Goal: Task Accomplishment & Management: Use online tool/utility

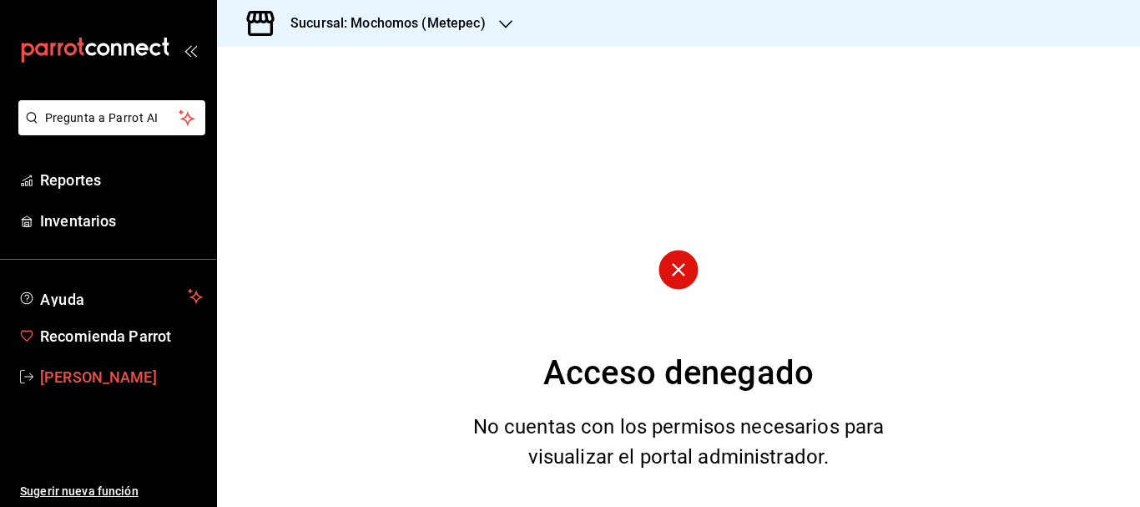
click at [120, 377] on span "[PERSON_NAME]" at bounding box center [121, 377] width 163 height 23
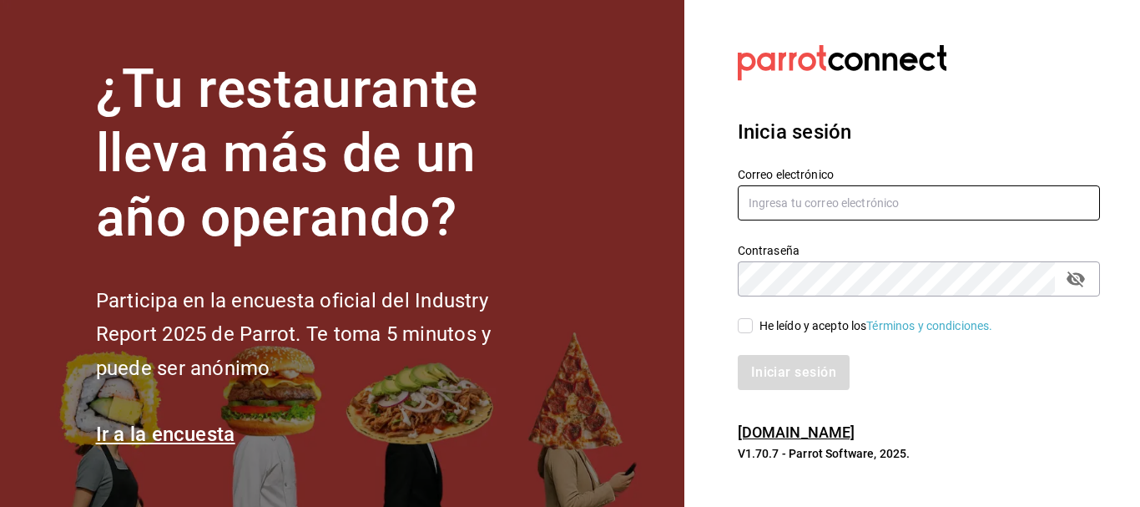
type input "[PERSON_NAME][EMAIL_ADDRESS][DOMAIN_NAME]"
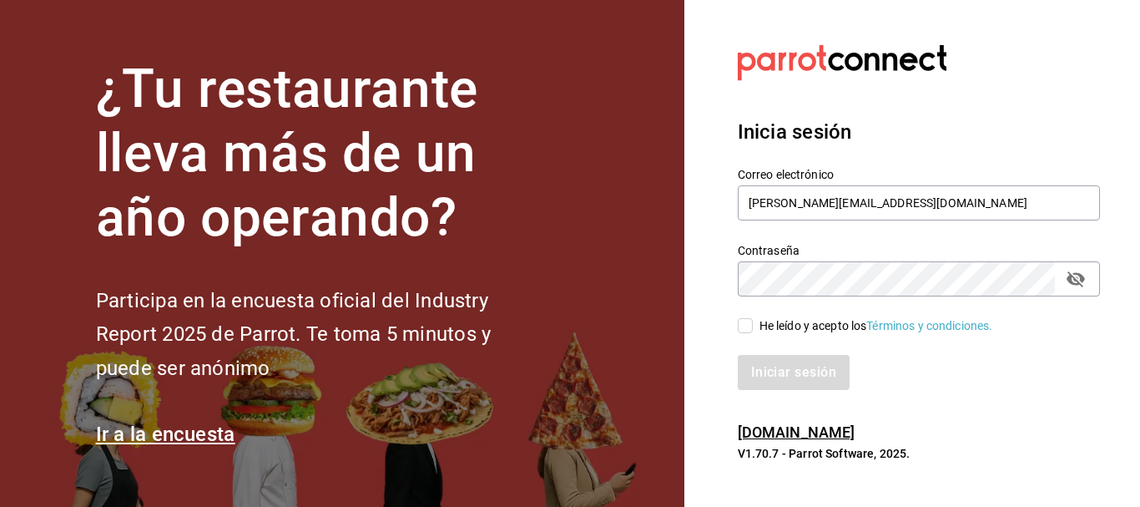
click at [746, 328] on input "He leído y acepto los Términos y condiciones." at bounding box center [745, 325] width 15 height 15
checkbox input "true"
click at [784, 361] on button "Iniciar sesión" at bounding box center [794, 372] width 113 height 35
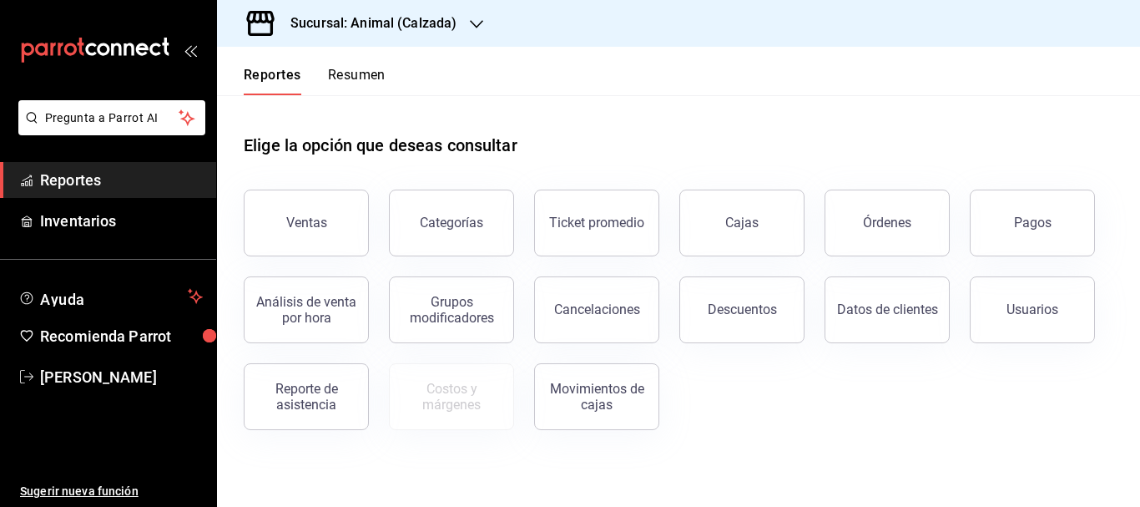
click at [391, 27] on h3 "Sucursal: Animal (Calzada)" at bounding box center [366, 23] width 179 height 20
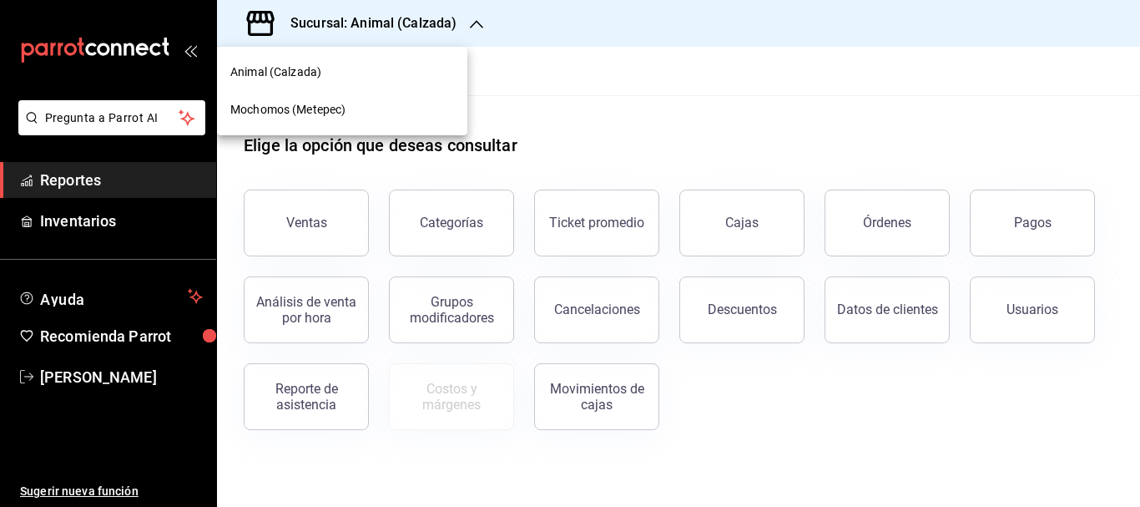
click at [372, 103] on div "Mochomos (Metepec)" at bounding box center [342, 110] width 224 height 18
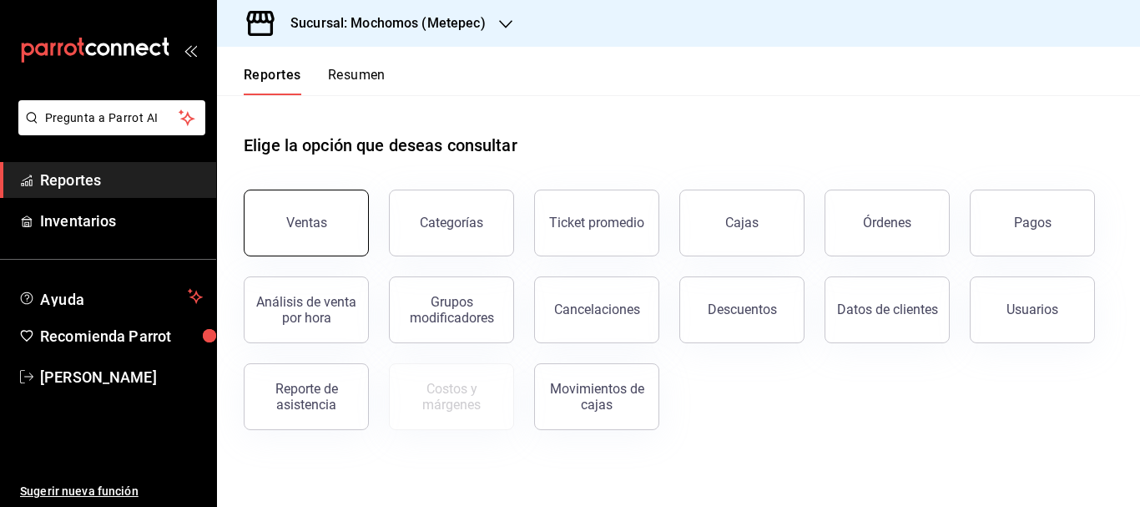
click at [307, 226] on div "Ventas" at bounding box center [306, 222] width 41 height 16
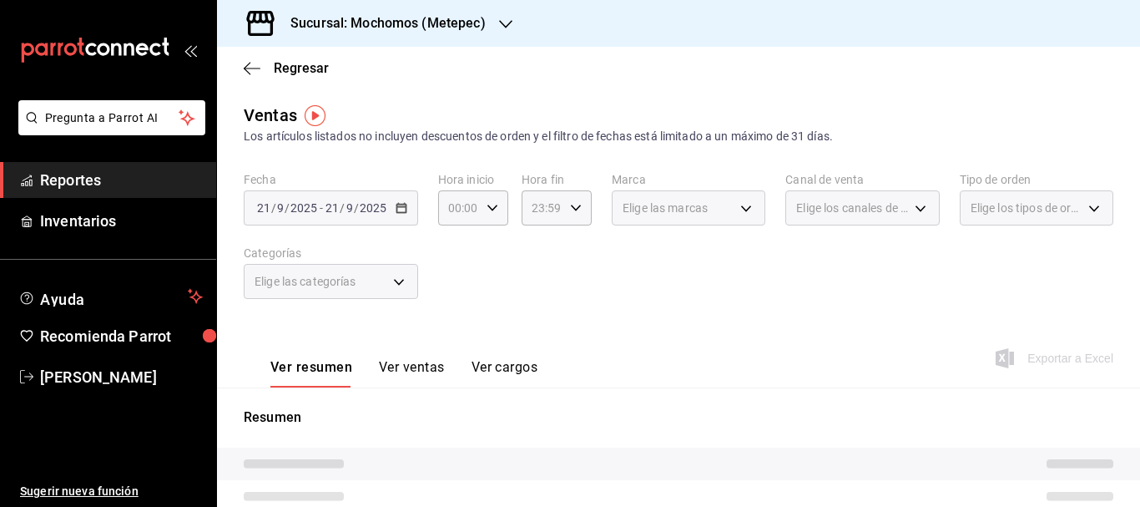
click at [394, 224] on div "2025-09-21 21 / 9 / 2025 - 2025-09-21 21 / 9 / 2025" at bounding box center [331, 207] width 174 height 35
click at [409, 24] on h3 "Sucursal: Mochomos (Metepec)" at bounding box center [381, 23] width 209 height 20
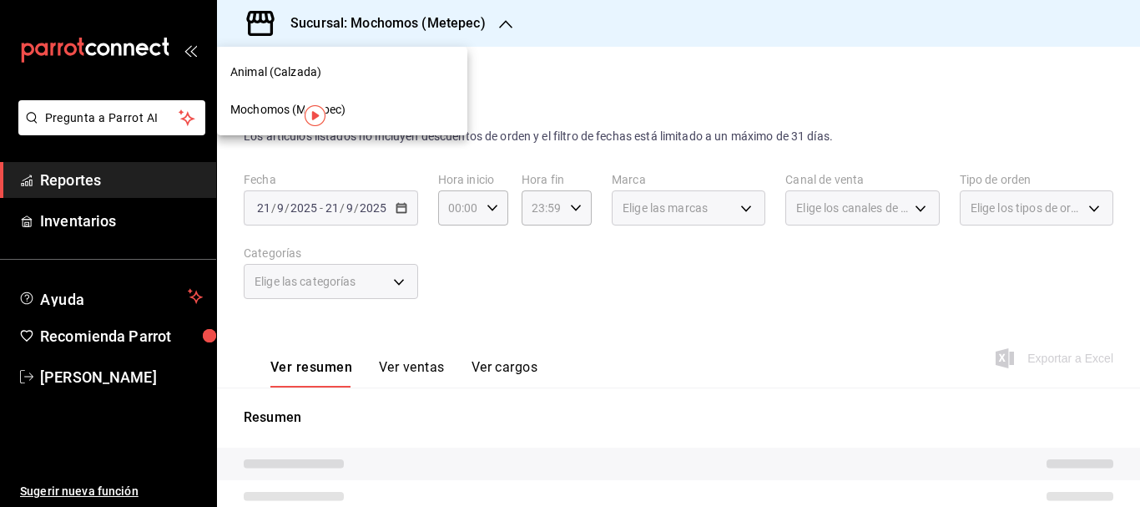
click at [356, 115] on div "Mochomos (Metepec)" at bounding box center [342, 110] width 224 height 18
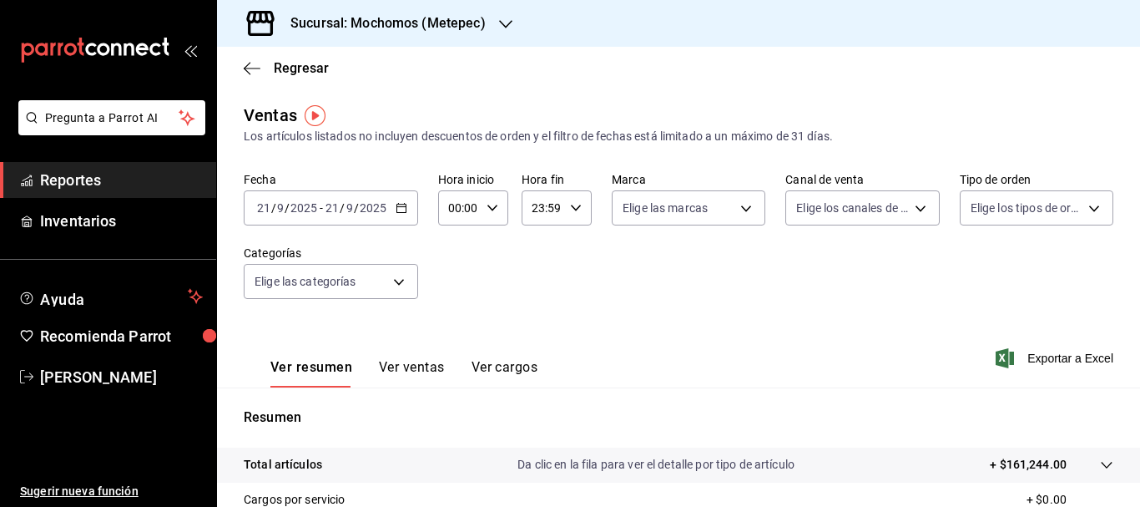
click at [297, 199] on div "2025-09-21 21 / 9 / 2025 - 2025-09-21 21 / 9 / 2025" at bounding box center [331, 207] width 174 height 35
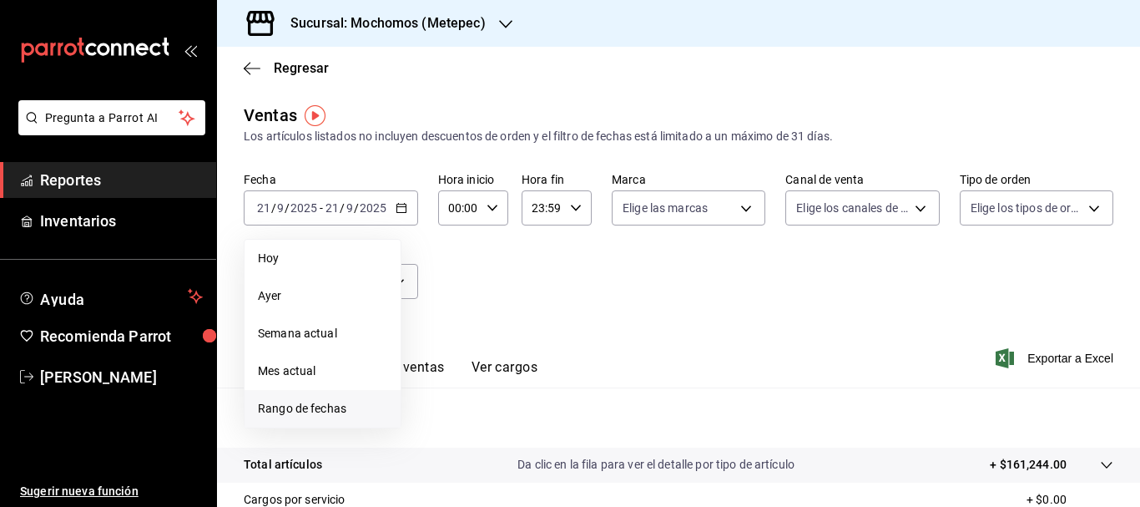
click at [298, 413] on span "Rango de fechas" at bounding box center [322, 409] width 129 height 18
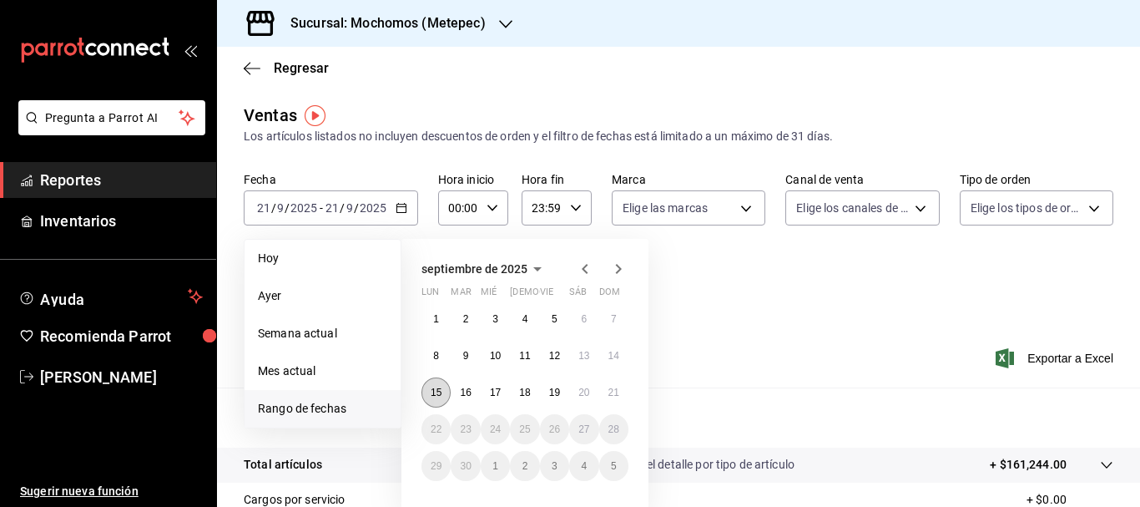
click at [444, 398] on button "15" at bounding box center [435, 392] width 29 height 30
click at [615, 385] on button "21" at bounding box center [613, 392] width 29 height 30
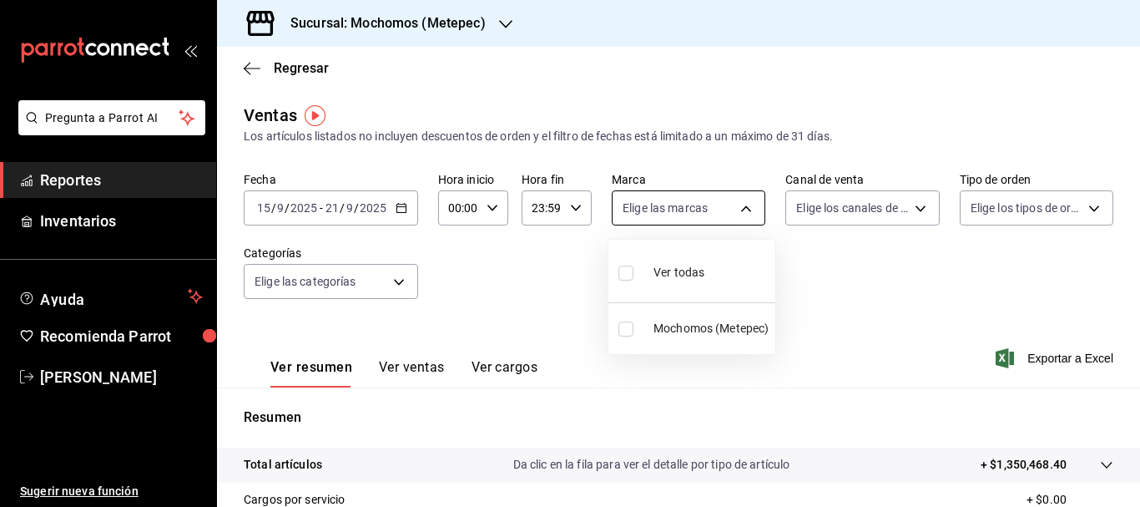
click at [741, 205] on body "Pregunta a Parrot AI Reportes Inventarios Ayuda Recomienda Parrot Cristian Merc…" at bounding box center [570, 253] width 1140 height 507
click at [626, 265] on input "checkbox" at bounding box center [625, 272] width 15 height 15
checkbox input "true"
type input "2365f74e-aa6b-4392-bdf2-72765591bddf"
checkbox input "true"
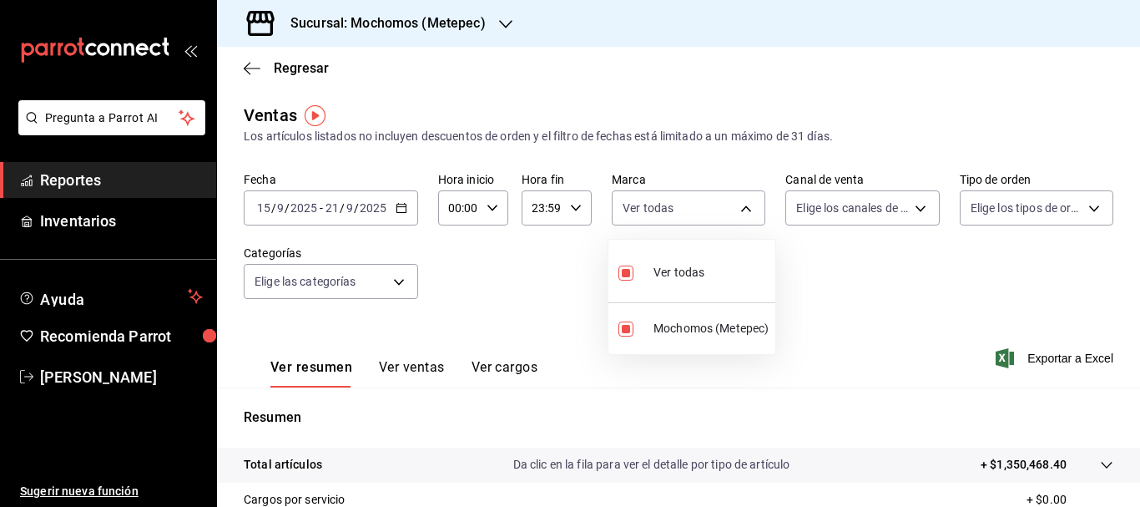
click at [910, 209] on div at bounding box center [570, 253] width 1140 height 507
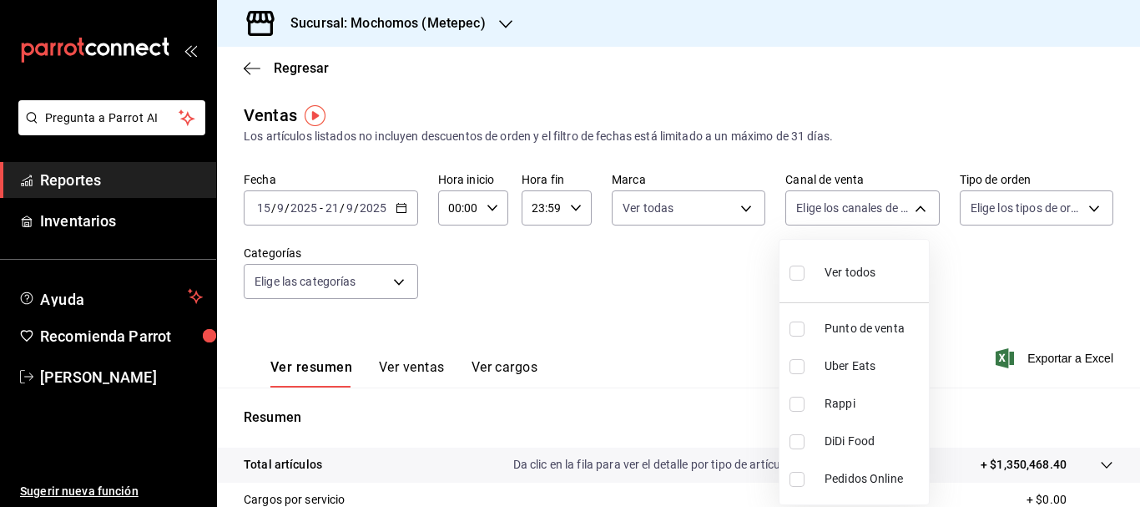
click at [910, 209] on body "Pregunta a Parrot AI Reportes Inventarios Ayuda Recomienda Parrot Cristian Merc…" at bounding box center [570, 253] width 1140 height 507
click at [805, 274] on label at bounding box center [800, 272] width 22 height 24
click at [805, 274] on input "checkbox" at bounding box center [796, 272] width 15 height 15
checkbox input "false"
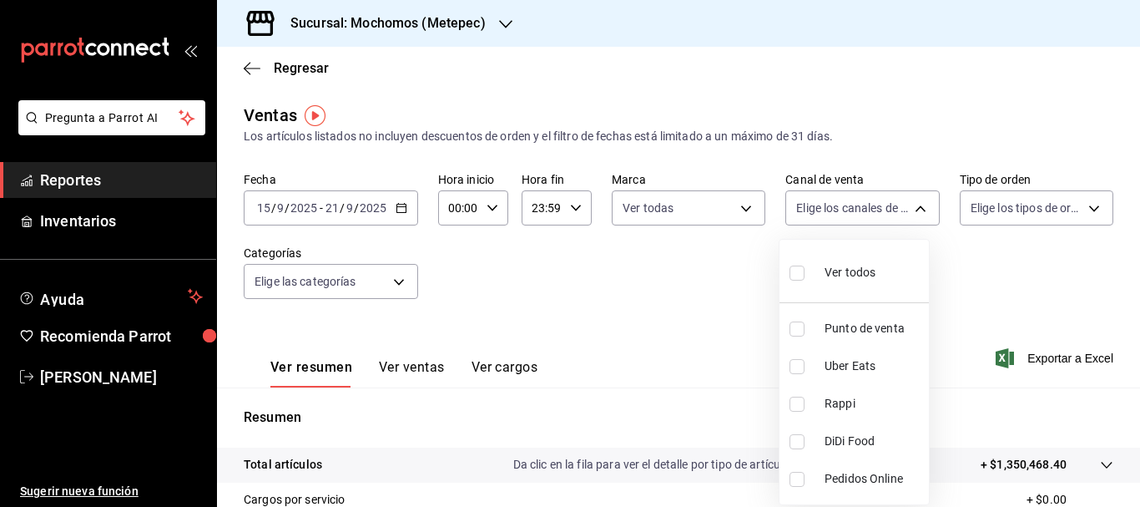
checkbox input "false"
click at [793, 272] on input "checkbox" at bounding box center [796, 272] width 15 height 15
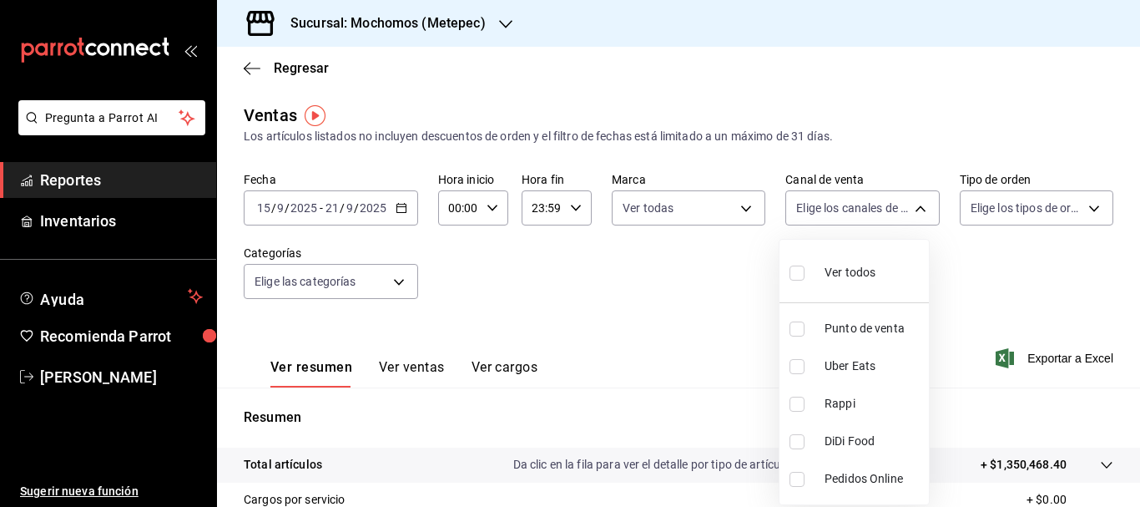
checkbox input "true"
type input "PARROT,UBER_EATS,RAPPI,DIDI_FOOD,ONLINE"
checkbox input "true"
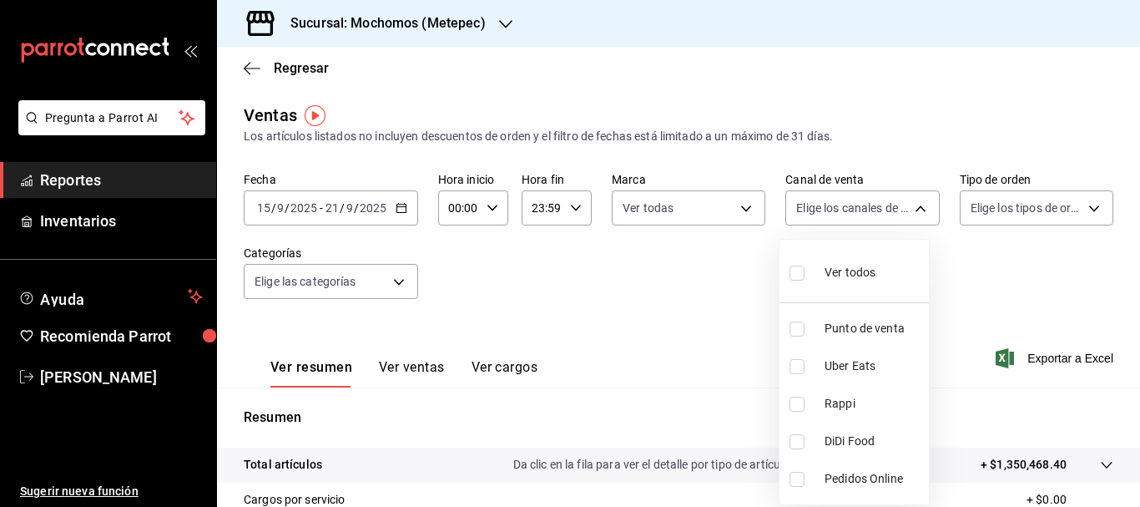
checkbox input "true"
click at [1084, 210] on div at bounding box center [570, 253] width 1140 height 507
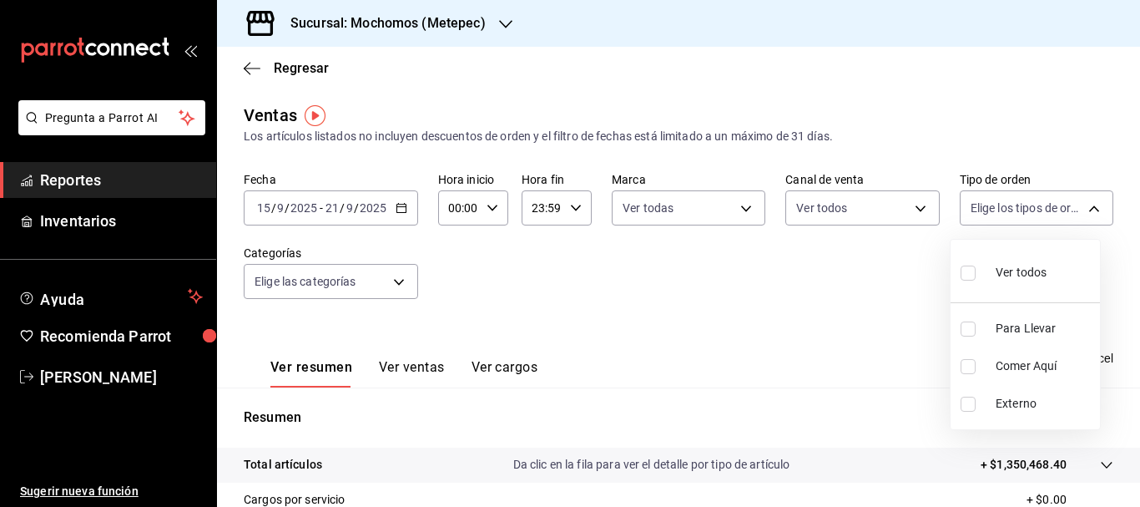
click at [1084, 210] on body "Pregunta a Parrot AI Reportes Inventarios Ayuda Recomienda Parrot Cristian Merc…" at bounding box center [570, 253] width 1140 height 507
click at [963, 275] on input "checkbox" at bounding box center [968, 272] width 15 height 15
checkbox input "true"
type input "3a236ed8-2e24-47ca-8e59-ead494492482,da8509e8-5fca-4f62-958e-973104937870,EXTER…"
checkbox input "true"
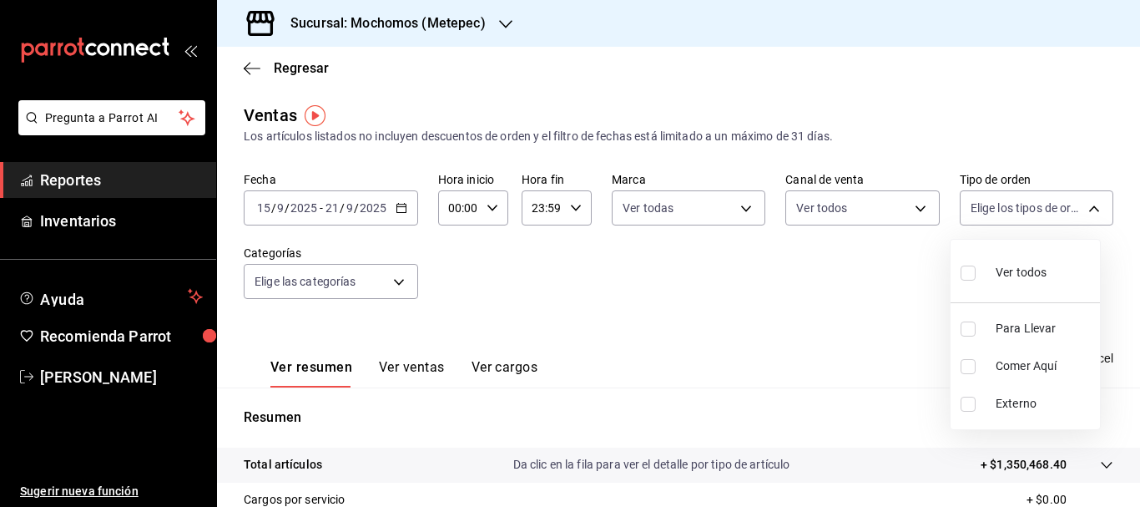
checkbox input "true"
click at [396, 282] on div at bounding box center [570, 253] width 1140 height 507
click at [396, 282] on body "Pregunta a Parrot AI Reportes Inventarios Ayuda Recomienda Parrot Cristian Merc…" at bounding box center [570, 253] width 1140 height 507
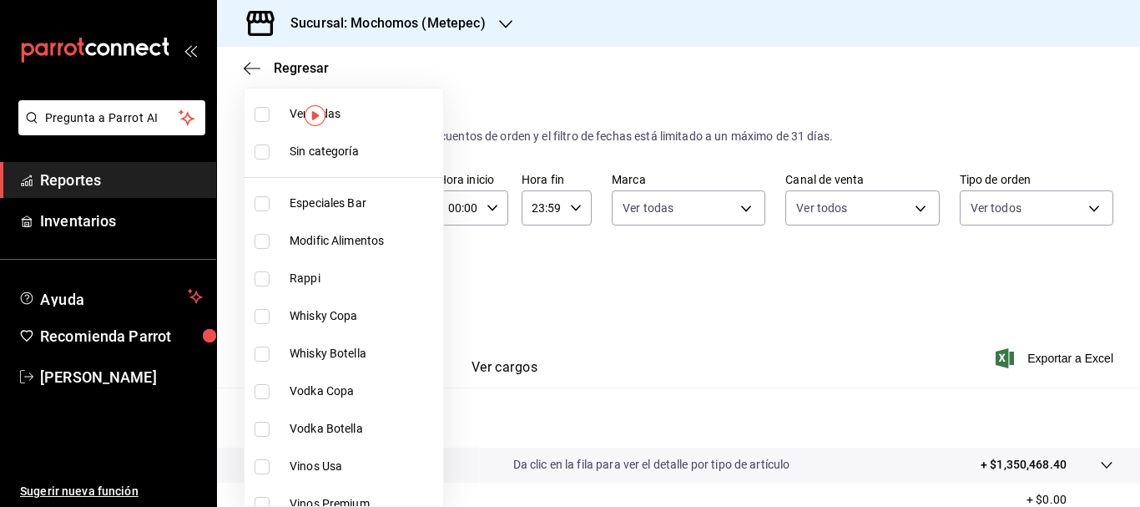
click at [325, 161] on li "Sin categoría" at bounding box center [344, 152] width 199 height 38
checkbox input "true"
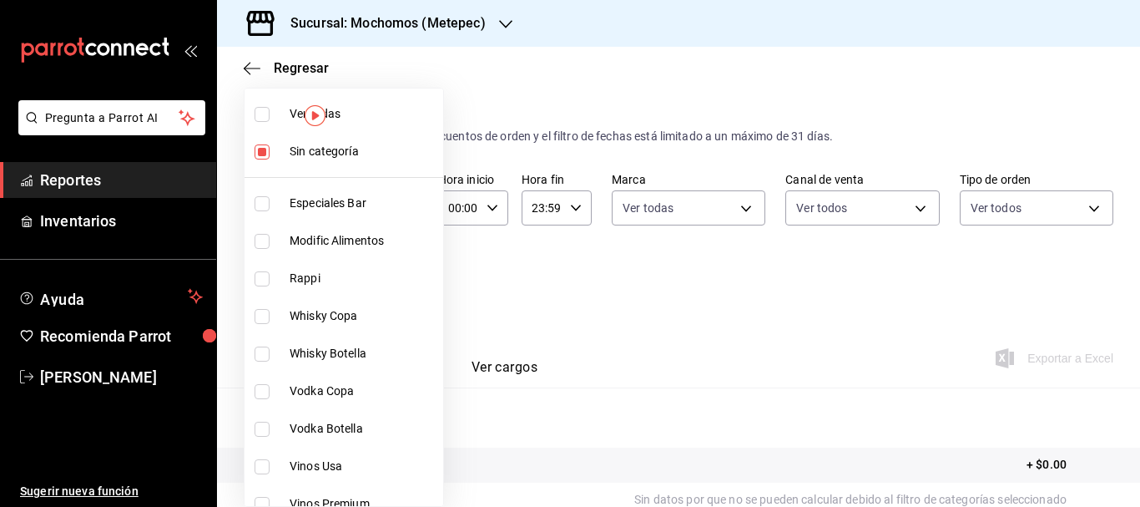
click at [347, 118] on span "Ver todas" at bounding box center [363, 114] width 147 height 18
type input "c9cbc288-c827-488d-81f5-370afefb1912,46081463-7037-4dd2-a9ab-e56ff6a8fa7c,bf958…"
checkbox input "true"
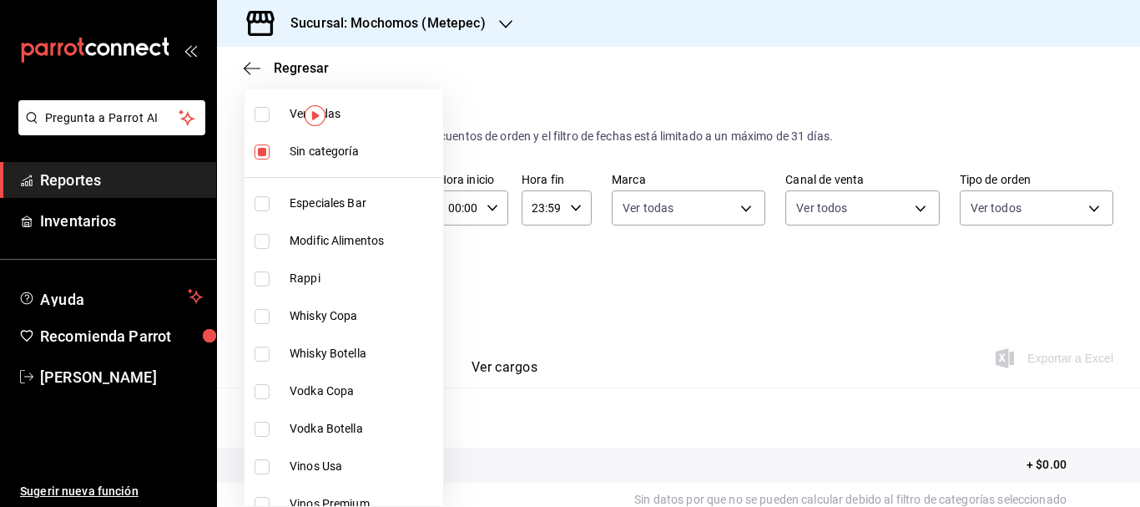
checkbox input "true"
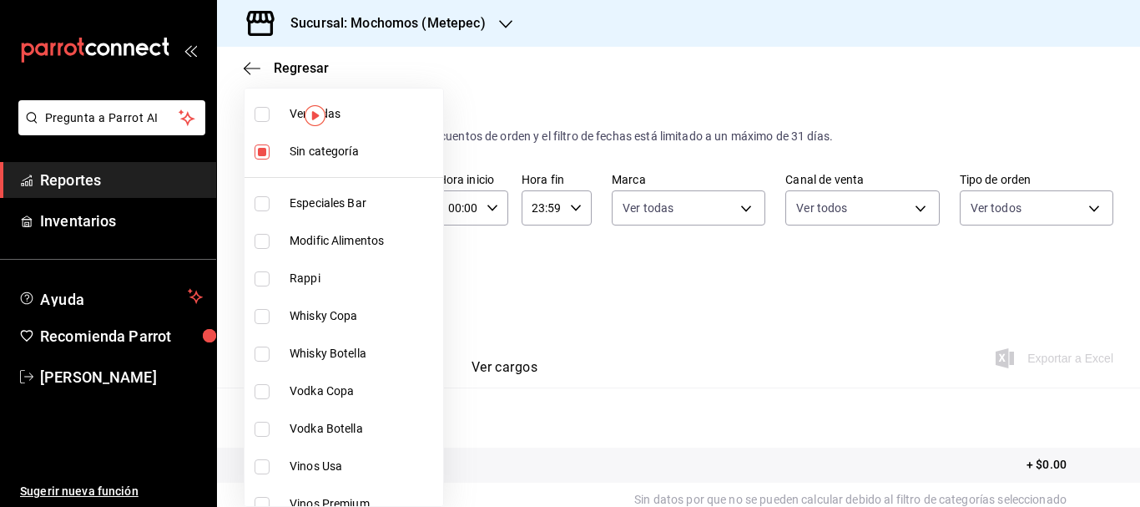
checkbox input "true"
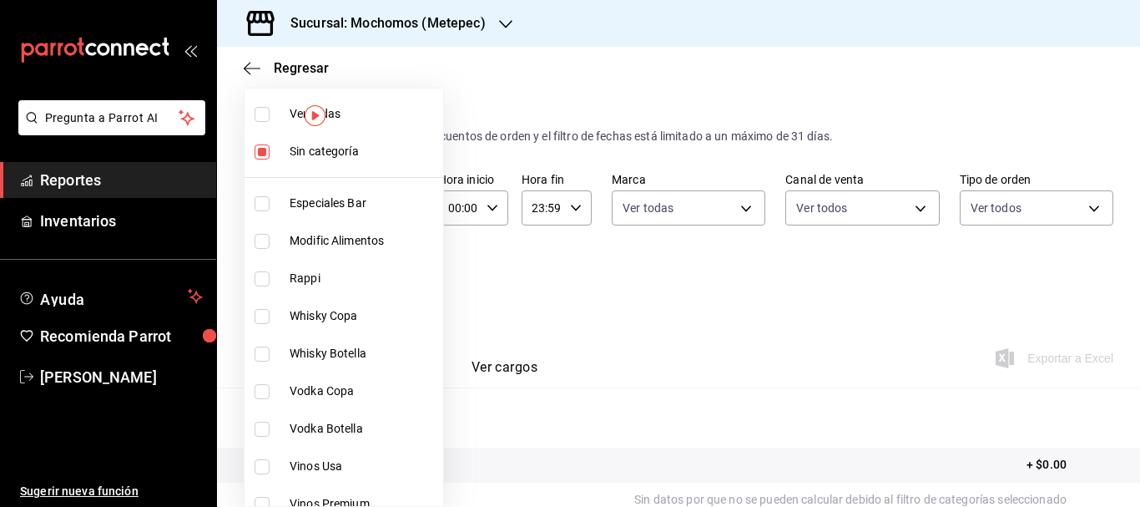
checkbox input "true"
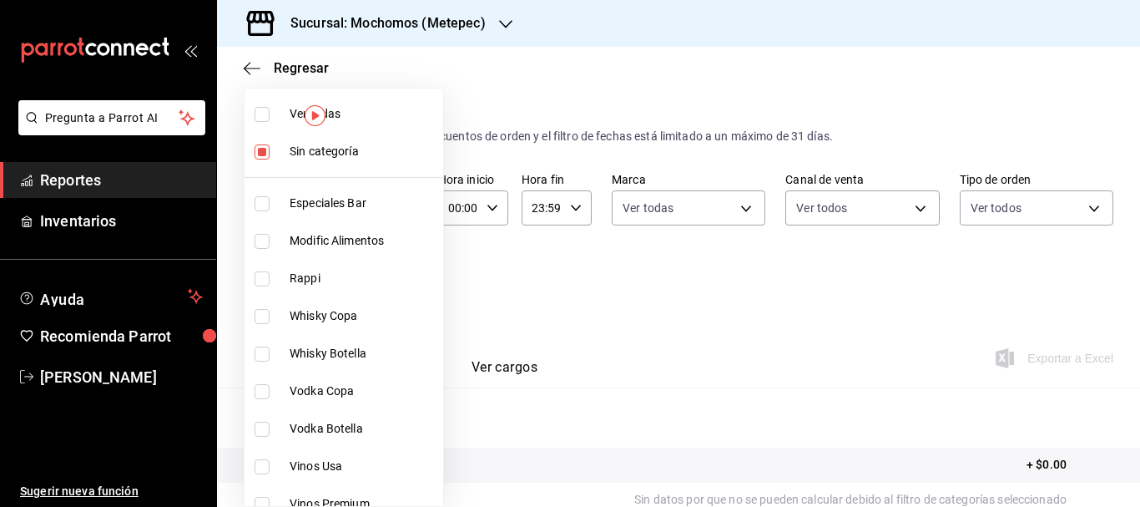
checkbox input "true"
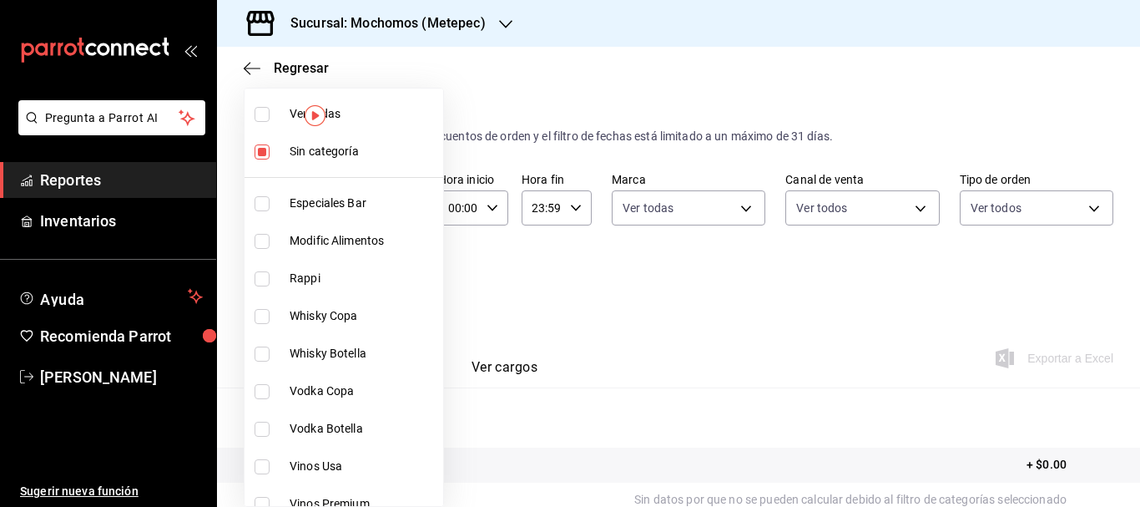
checkbox input "true"
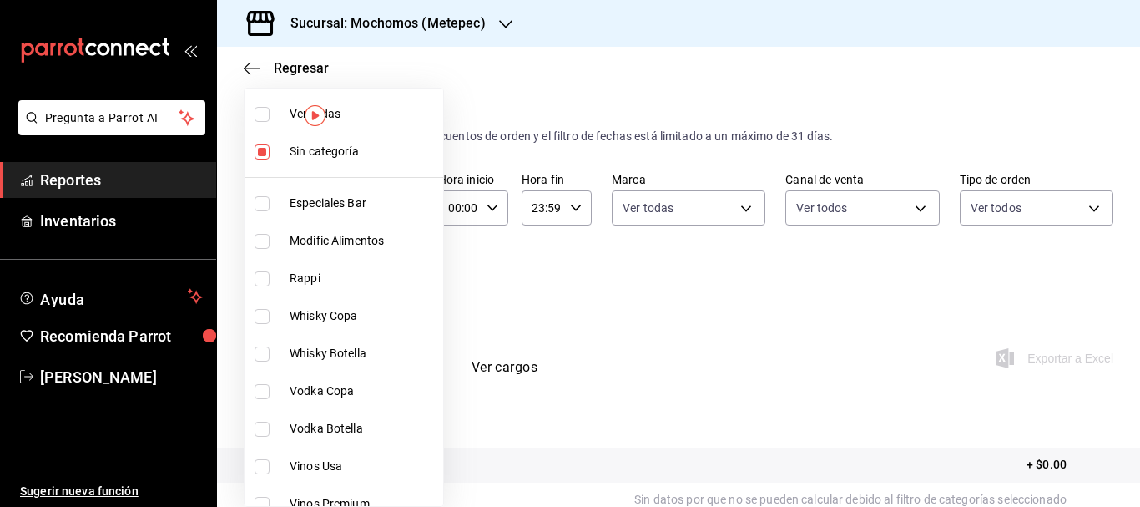
checkbox input "true"
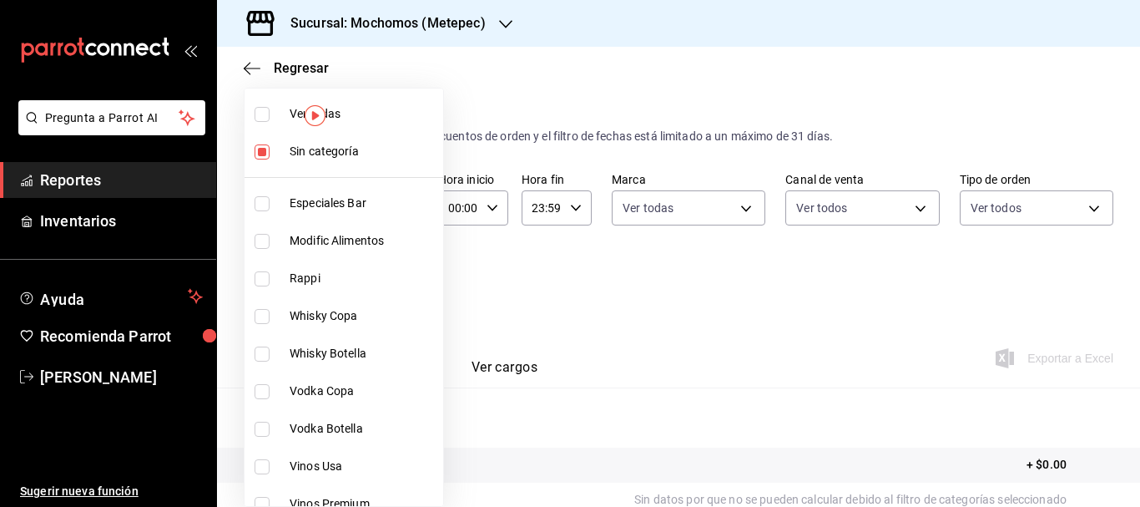
checkbox input "true"
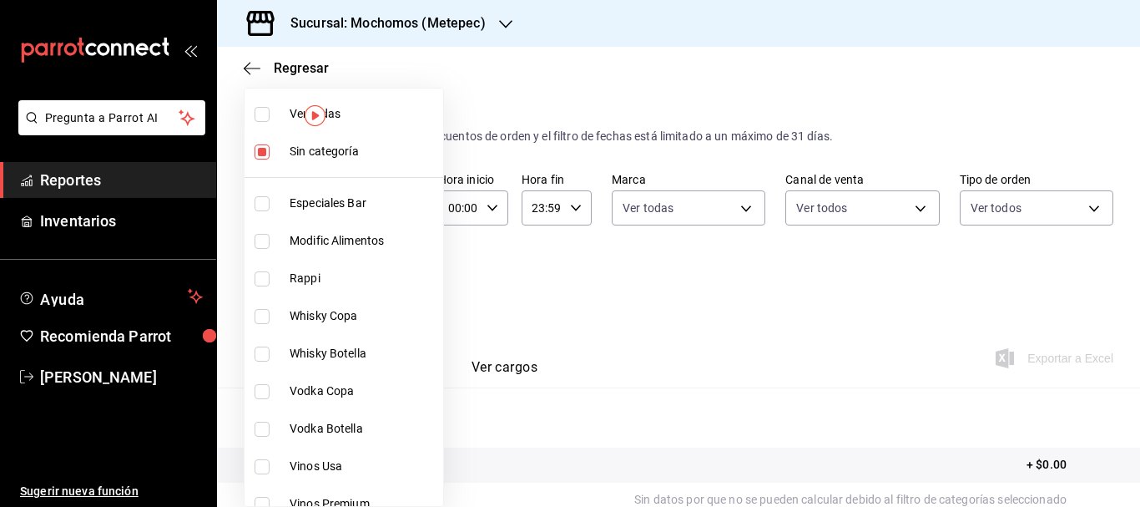
checkbox input "true"
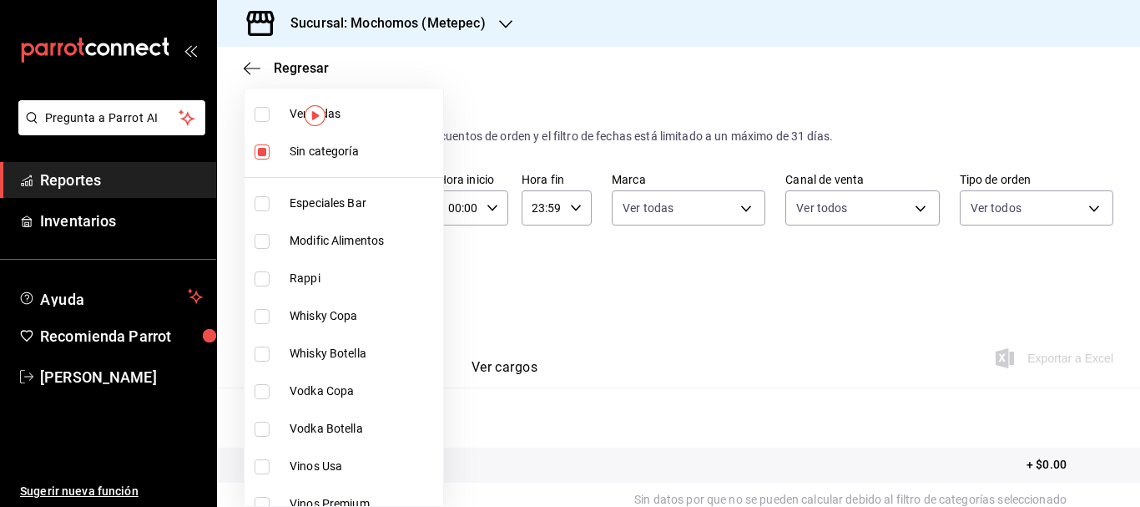
checkbox input "true"
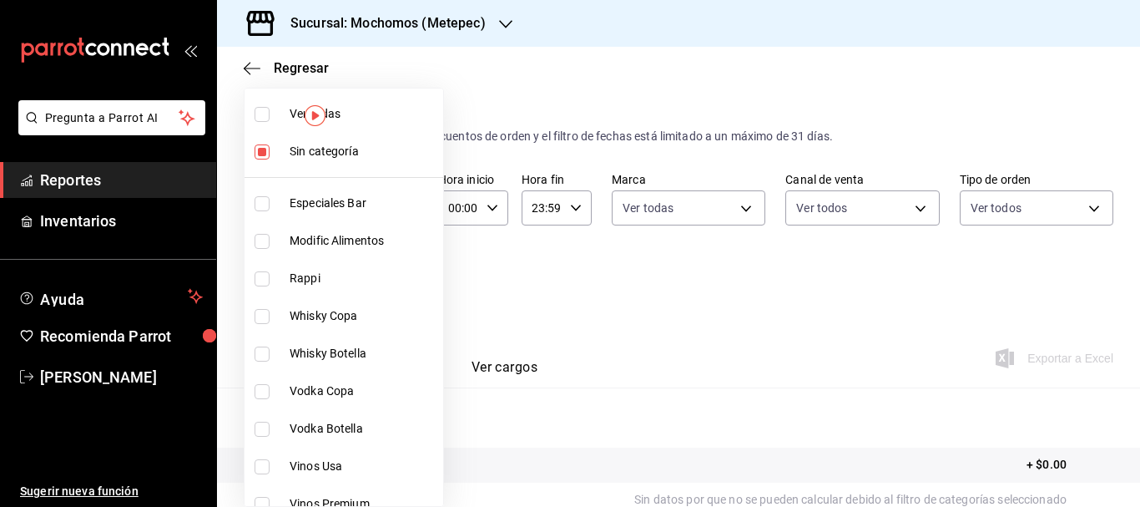
checkbox input "true"
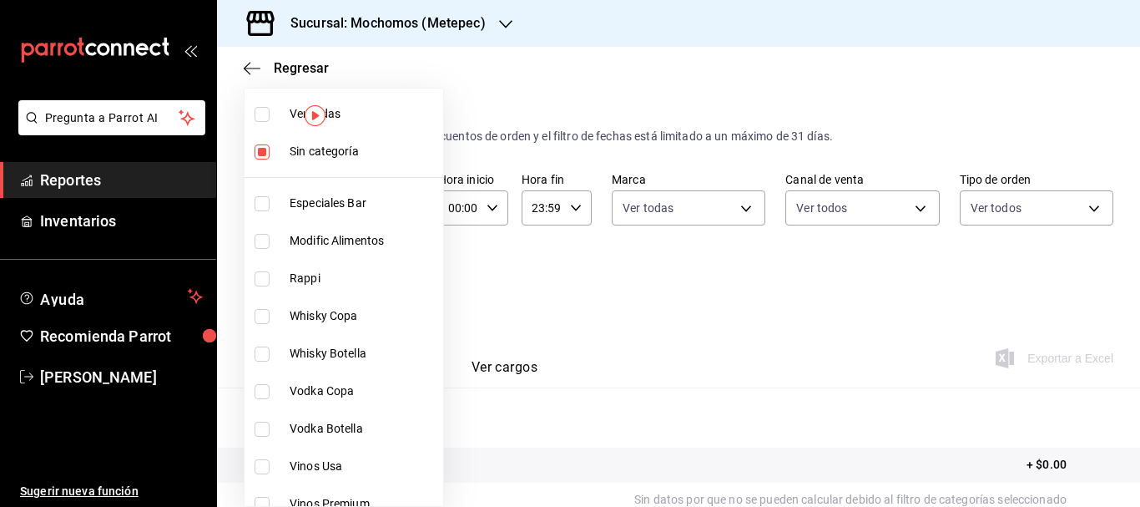
checkbox input "true"
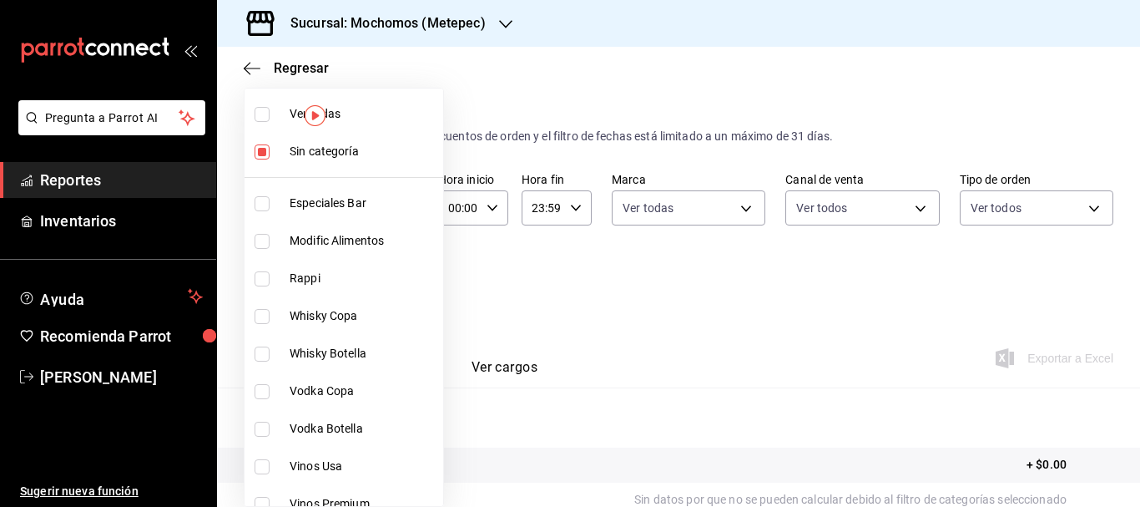
checkbox input "true"
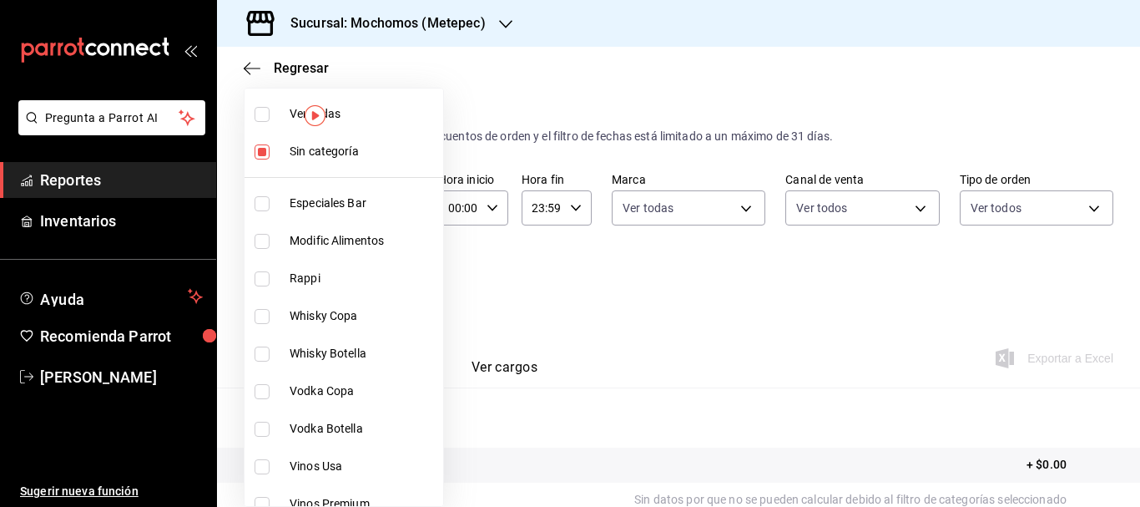
checkbox input "true"
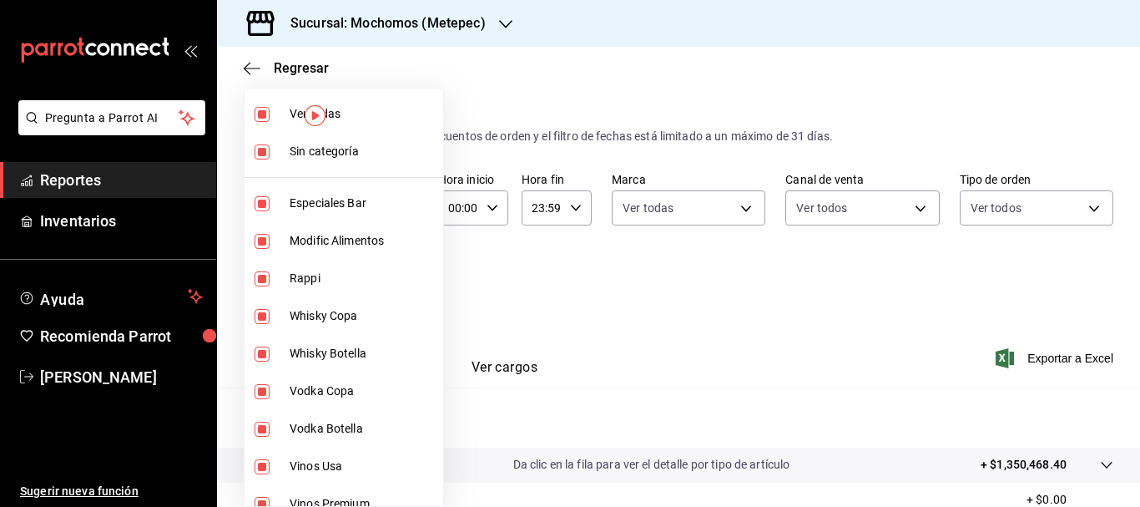
click at [507, 262] on div at bounding box center [570, 253] width 1140 height 507
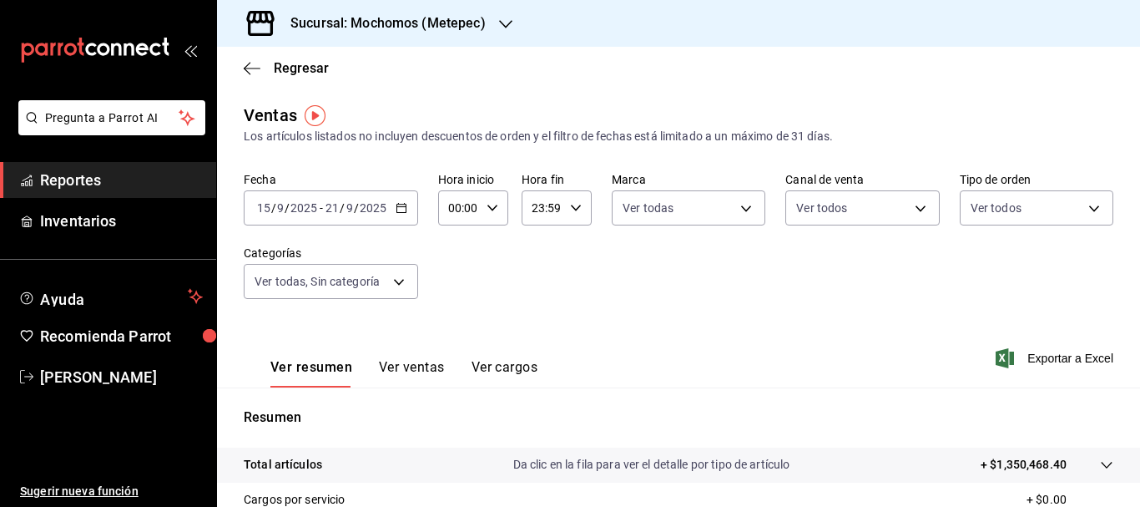
click at [1049, 347] on div "Ver resumen Ver ventas Ver cargos Exportar a Excel" at bounding box center [678, 353] width 923 height 68
click at [769, 113] on div "Ventas Los artículos listados no incluyen descuentos de orden y el filtro de fe…" at bounding box center [679, 124] width 870 height 43
click at [1035, 353] on span "Exportar a Excel" at bounding box center [1056, 358] width 114 height 20
